Goal: Ask a question

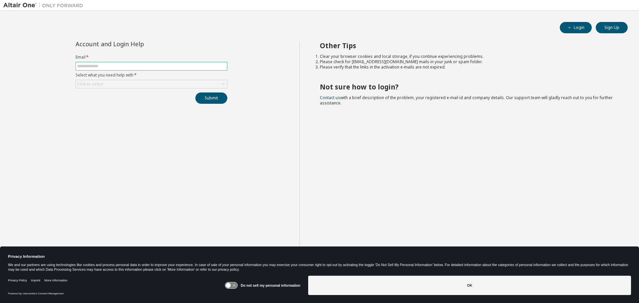
click at [168, 68] on input "text" at bounding box center [151, 66] width 149 height 5
type input "**********"
click at [160, 84] on div "Click to select" at bounding box center [151, 84] width 151 height 8
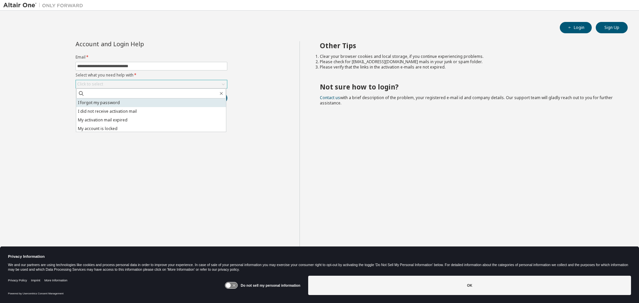
click at [135, 103] on li "I forgot my password" at bounding box center [151, 103] width 150 height 9
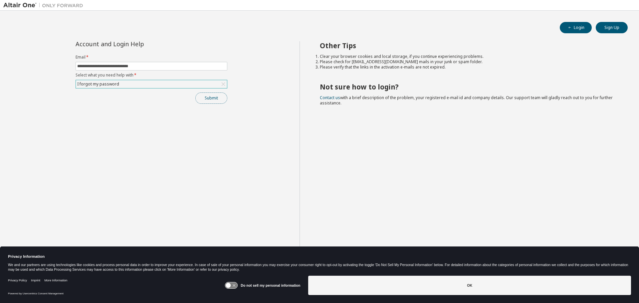
click at [212, 98] on button "Submit" at bounding box center [211, 98] width 32 height 11
click at [199, 98] on button "Submit" at bounding box center [211, 98] width 32 height 11
